Goal: Transaction & Acquisition: Book appointment/travel/reservation

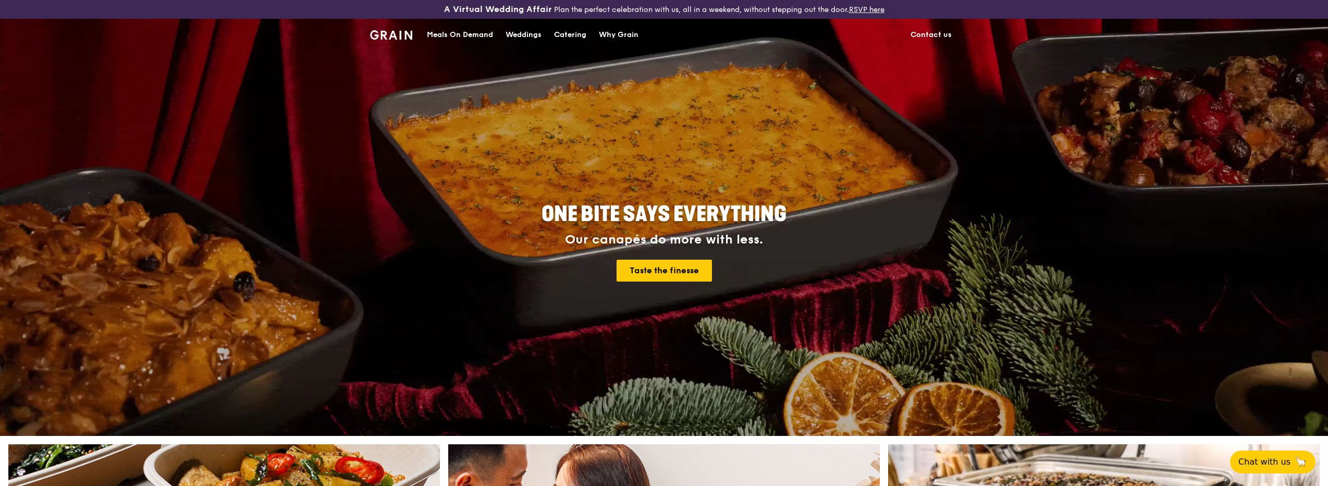
click at [576, 34] on div "Catering" at bounding box center [570, 34] width 32 height 31
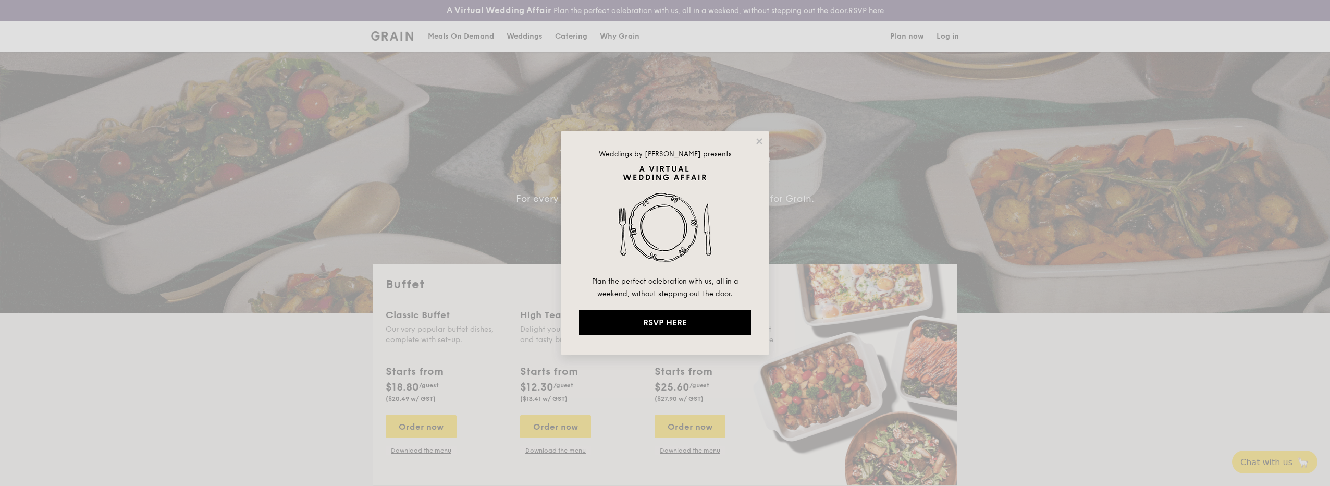
select select
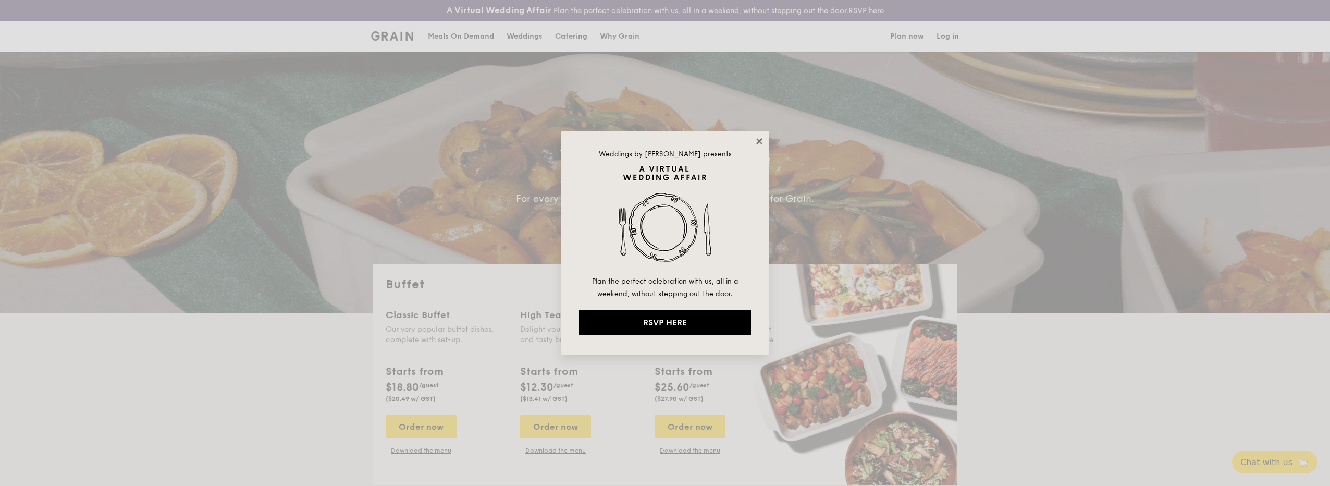
click at [762, 140] on icon at bounding box center [758, 141] width 9 height 9
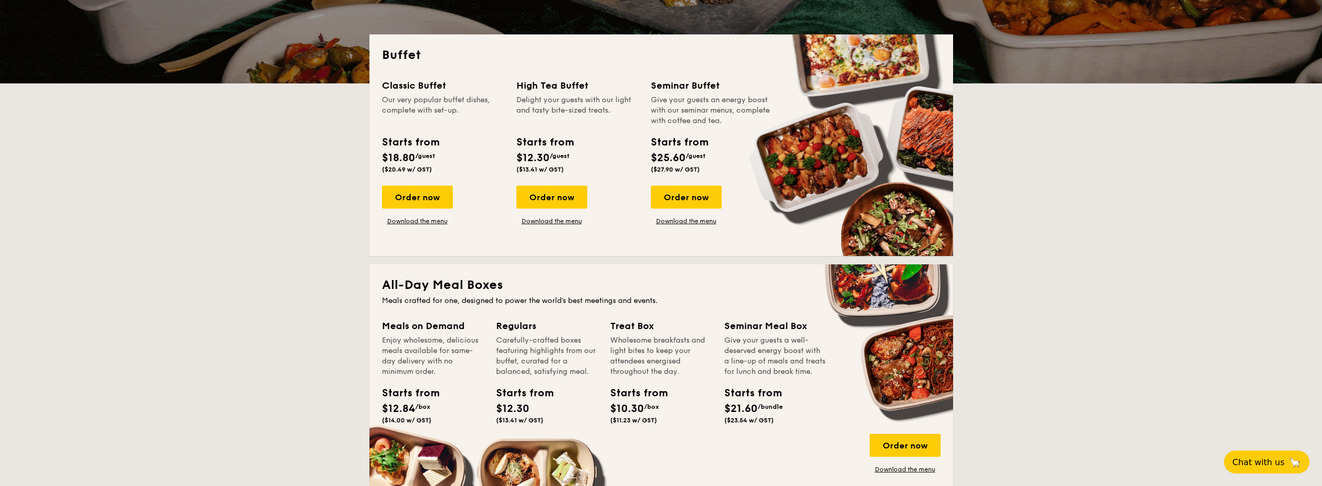
scroll to position [104, 0]
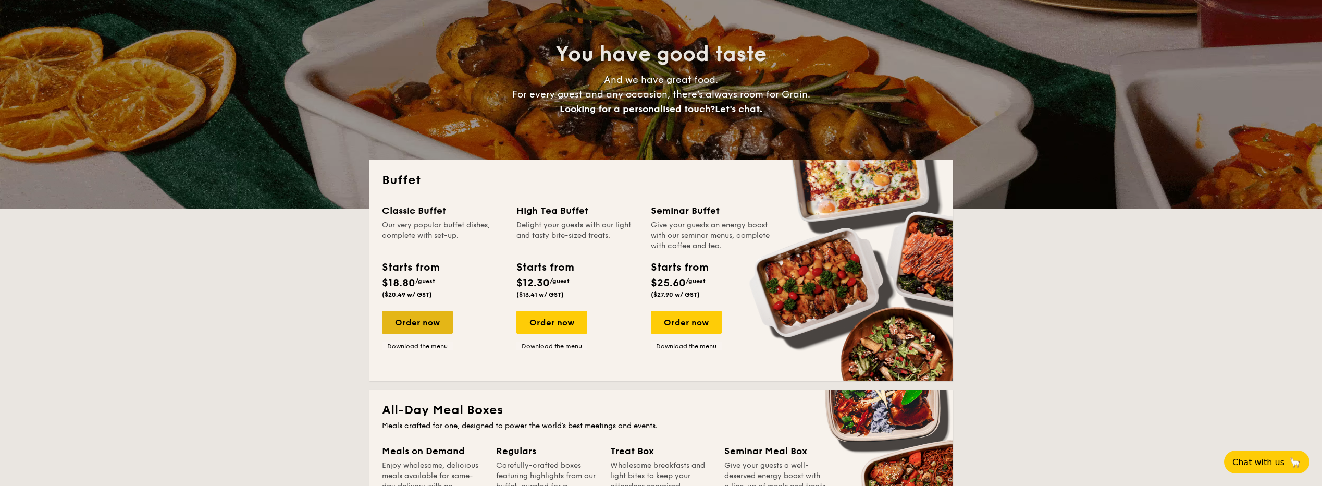
click at [428, 325] on div "Order now" at bounding box center [417, 322] width 71 height 23
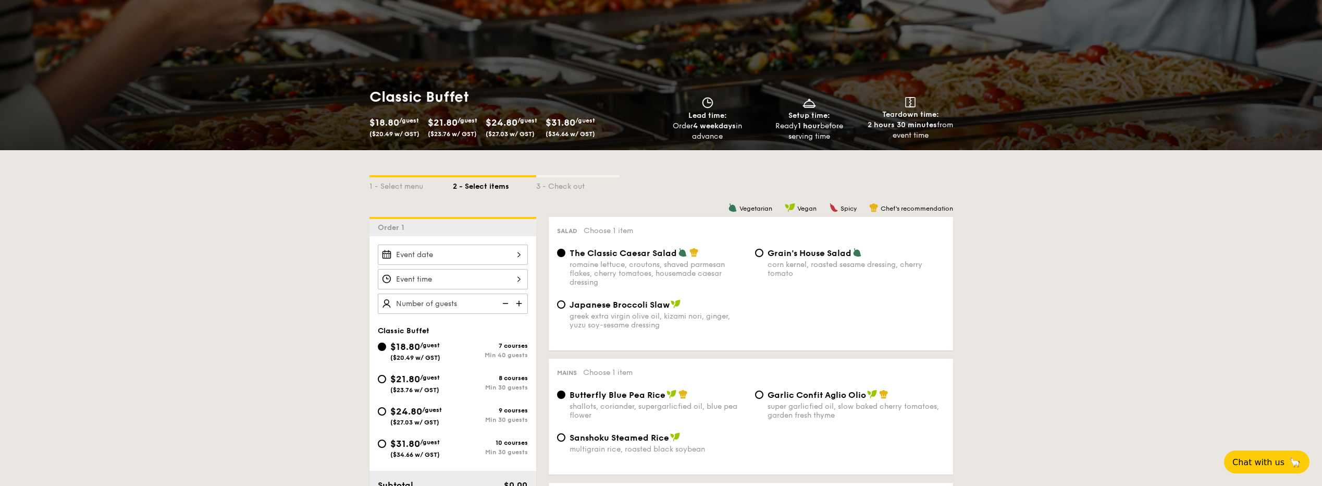
scroll to position [104, 0]
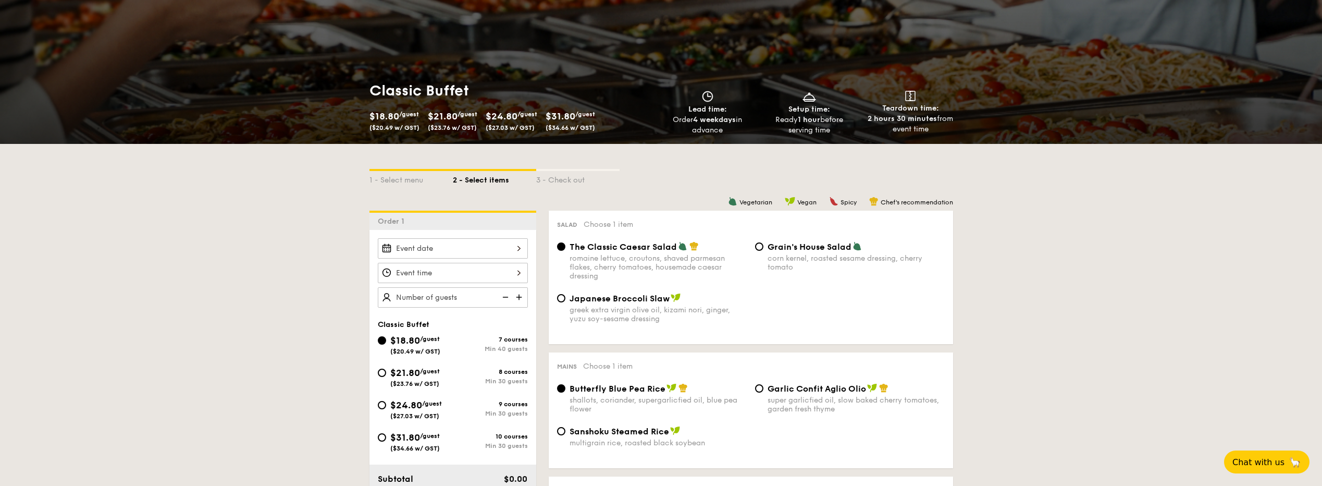
click at [418, 403] on span "$24.80" at bounding box center [406, 404] width 32 height 11
click at [386, 403] on input "$24.80 /guest ($27.03 w/ GST) 9 courses Min 30 guests" at bounding box center [382, 405] width 8 height 8
radio input "true"
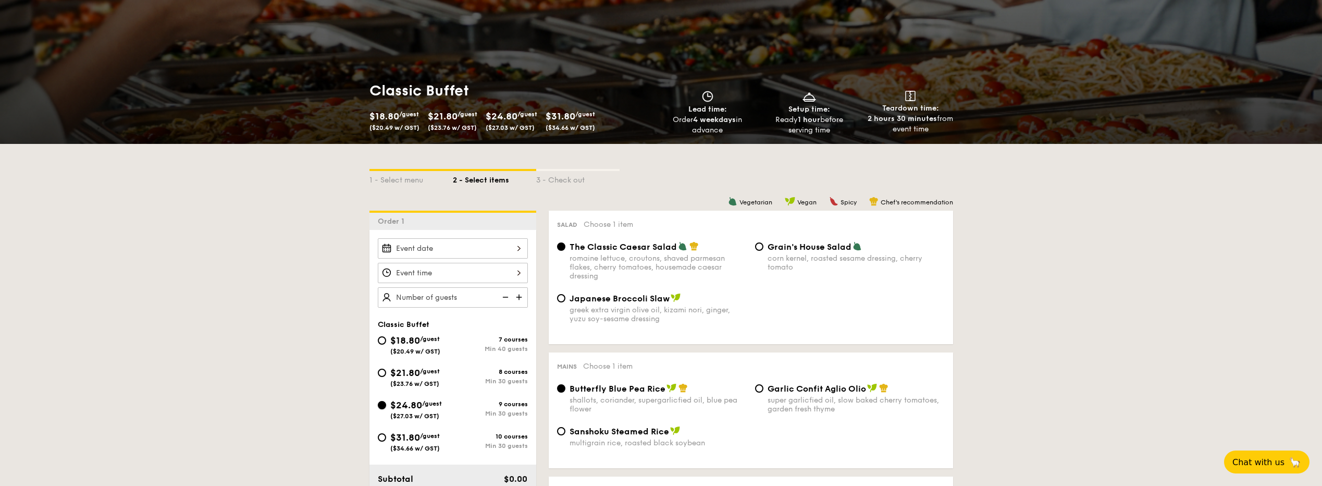
radio input "true"
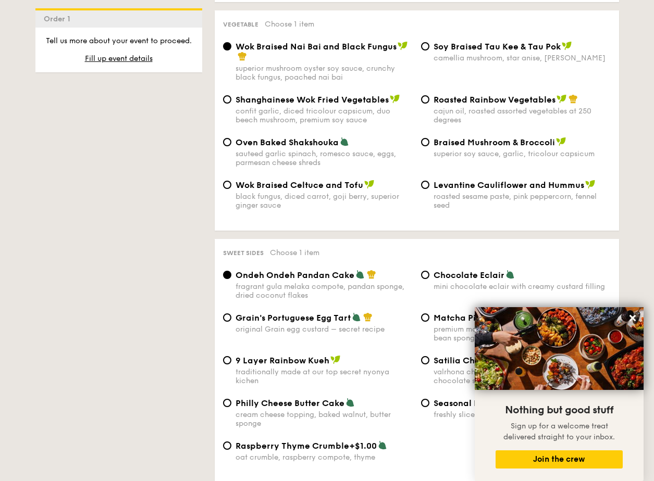
scroll to position [1407, 0]
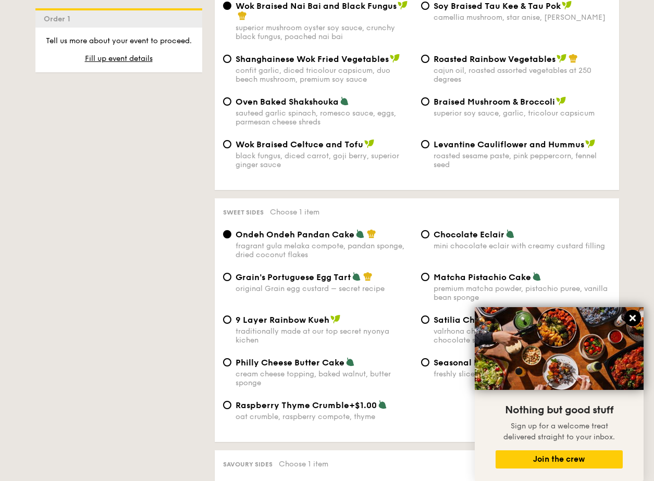
click at [633, 320] on icon at bounding box center [632, 318] width 6 height 6
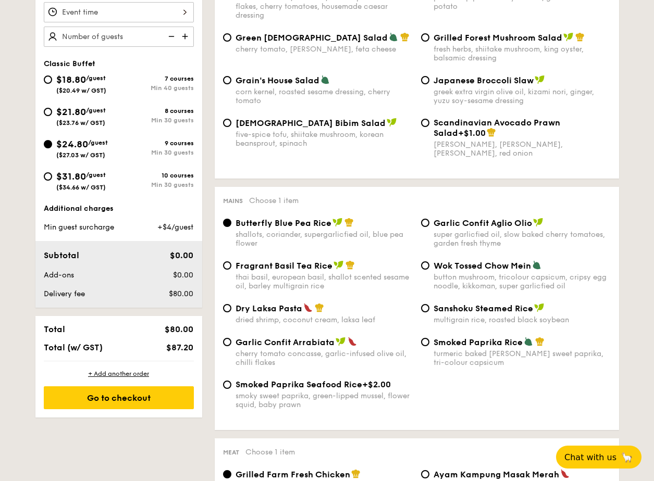
scroll to position [165, 0]
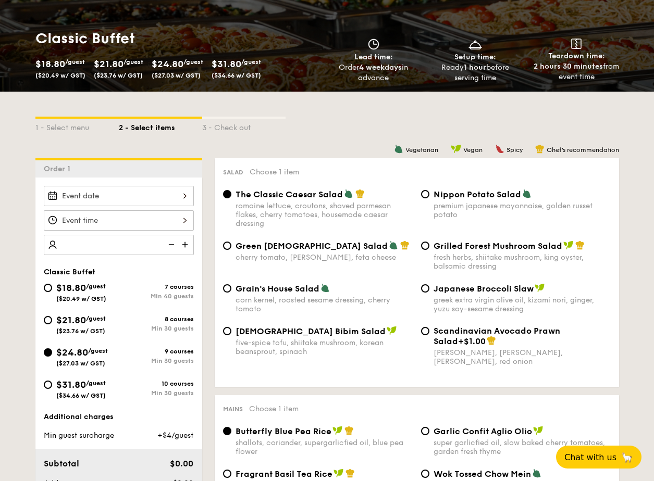
click at [84, 246] on input "number" at bounding box center [119, 245] width 150 height 20
type input "85 guests"
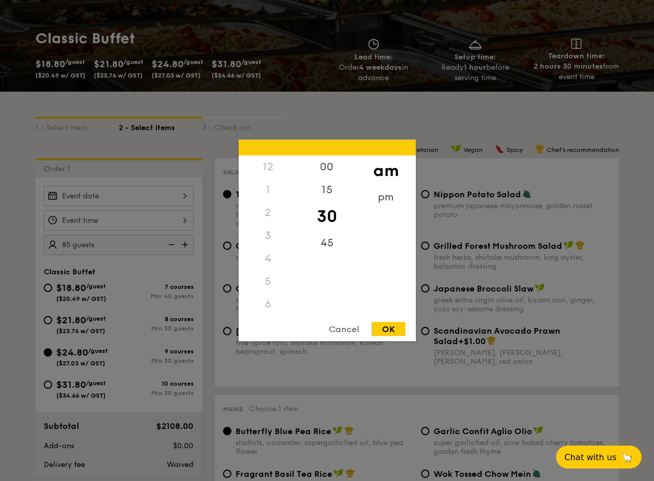
click at [92, 223] on div "12 1 2 3 4 5 6 7 8 9 10 11 00 15 30 45 am pm Cancel OK" at bounding box center [119, 220] width 150 height 20
click at [274, 184] on div "6" at bounding box center [268, 181] width 59 height 23
click at [267, 184] on div "6" at bounding box center [268, 181] width 59 height 23
drag, startPoint x: 268, startPoint y: 234, endPoint x: 256, endPoint y: 293, distance: 60.1
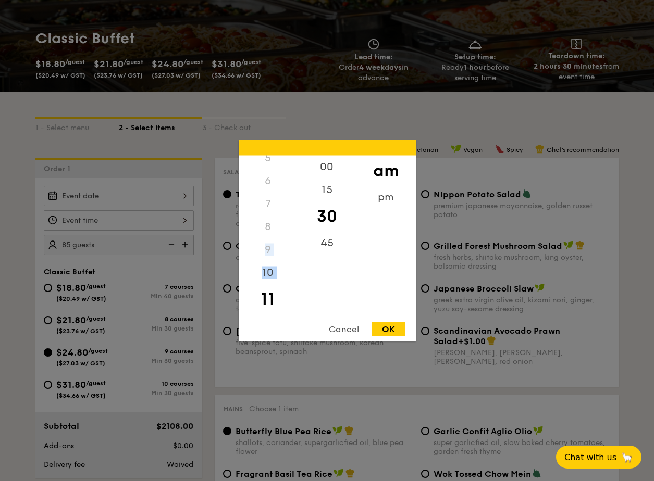
click at [256, 293] on div "12 1 2 3 4 5 6 7 8 9 10 11" at bounding box center [268, 235] width 59 height 159
click at [267, 252] on div "6" at bounding box center [268, 252] width 59 height 23
click at [268, 302] on div "6" at bounding box center [268, 304] width 59 height 23
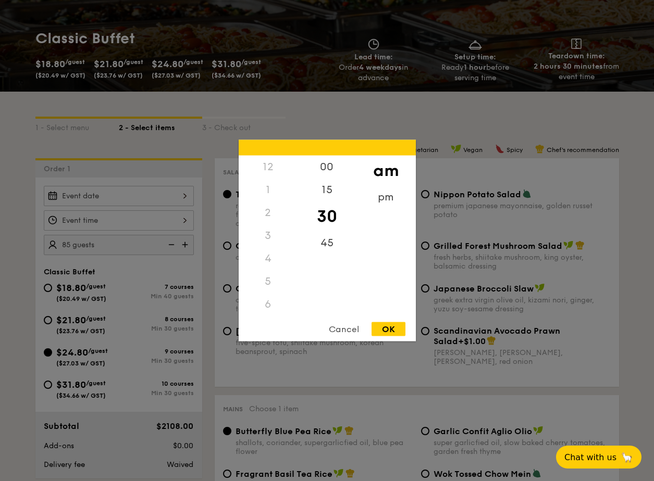
click at [267, 305] on div "6" at bounding box center [268, 304] width 59 height 23
click at [271, 277] on div "10" at bounding box center [268, 277] width 59 height 30
click at [327, 242] on div "45" at bounding box center [327, 247] width 59 height 30
click at [353, 327] on div "Cancel" at bounding box center [343, 330] width 51 height 14
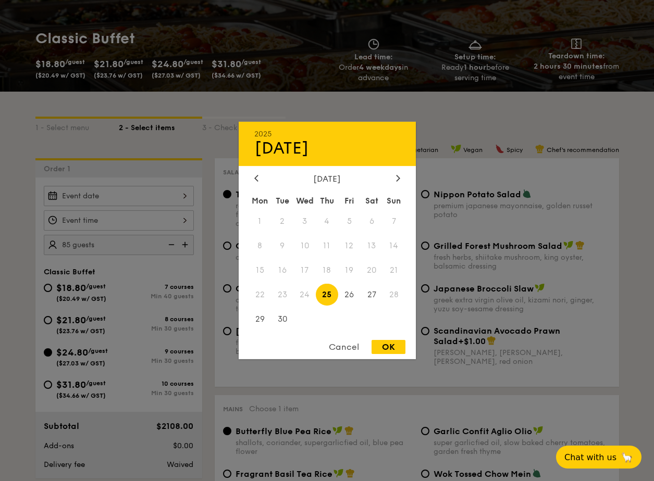
click at [105, 199] on div "2025 Sep 25 September 2025 Mon Tue Wed Thu Fri Sat Sun 1 2 3 4 5 6 7 8 9 10 11 …" at bounding box center [119, 196] width 150 height 20
click at [399, 185] on div "September 2025 Mon Tue Wed Thu Fri Sat Sun 1 2 3 4 5 6 7 8 9 10 11 12 13 14 15 …" at bounding box center [327, 253] width 177 height 158
click at [399, 180] on icon at bounding box center [398, 178] width 4 height 7
click at [328, 221] on span "2" at bounding box center [327, 221] width 22 height 22
click at [400, 345] on div "OK" at bounding box center [388, 347] width 34 height 14
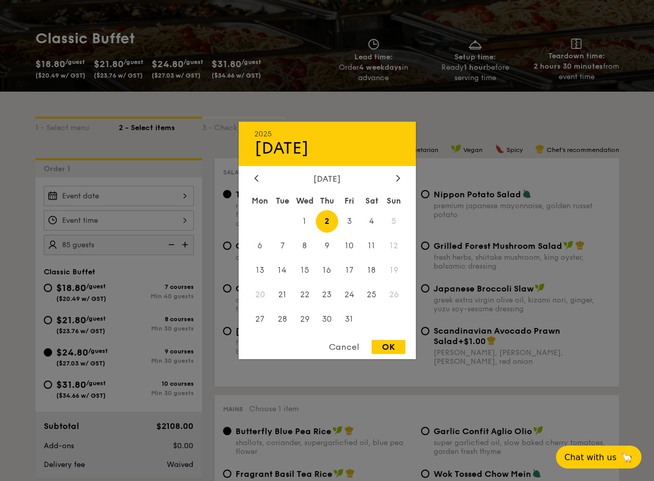
type input "Oct 02, 2025"
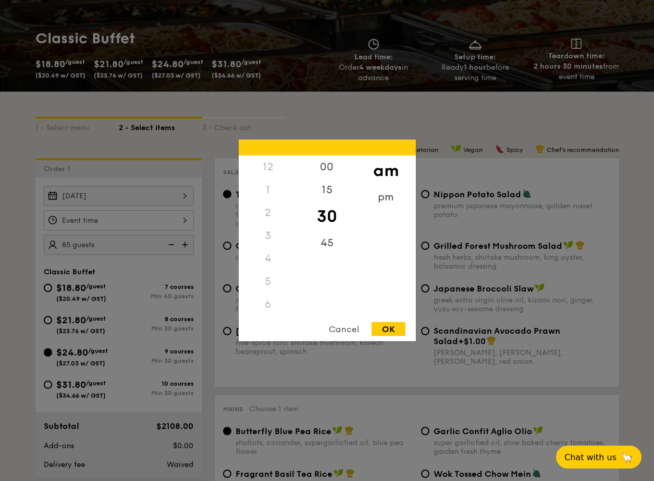
click at [144, 225] on div "12 1 2 3 4 5 6 7 8 9 10 11 00 15 30 45 am pm Cancel OK" at bounding box center [119, 220] width 150 height 20
click at [265, 208] on div "7" at bounding box center [268, 204] width 59 height 23
click at [329, 240] on div "45" at bounding box center [327, 247] width 59 height 30
click at [323, 189] on div "15" at bounding box center [327, 194] width 59 height 30
click at [326, 169] on div "00" at bounding box center [327, 171] width 59 height 30
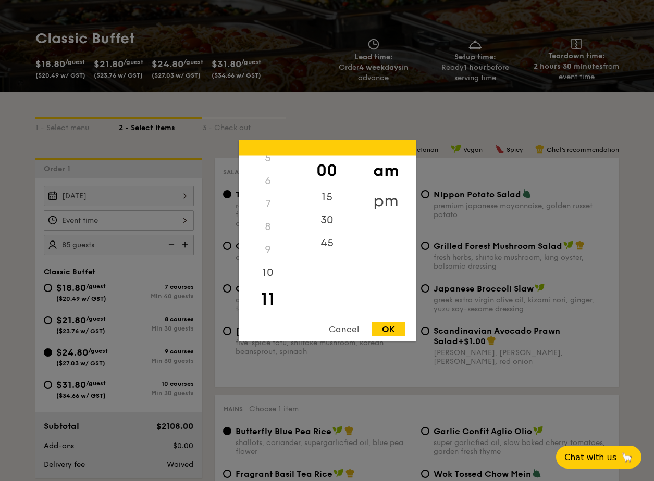
click at [382, 197] on div "pm" at bounding box center [385, 201] width 59 height 30
click at [268, 188] on div "6" at bounding box center [268, 185] width 59 height 30
click at [392, 329] on div "OK" at bounding box center [388, 330] width 34 height 14
type input "6:00PM"
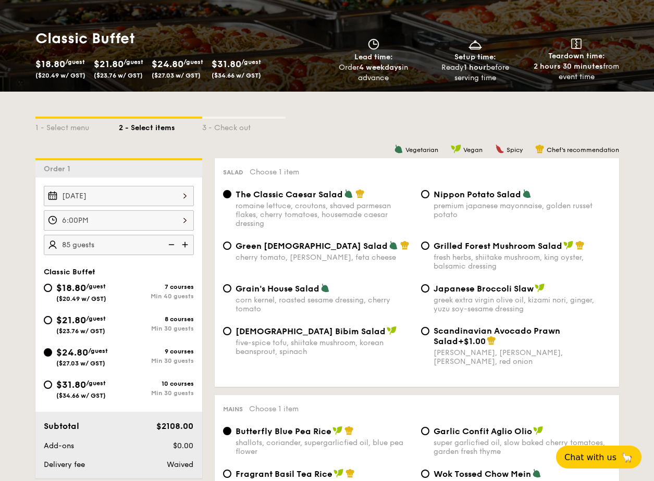
scroll to position [426, 0]
